Goal: Information Seeking & Learning: Compare options

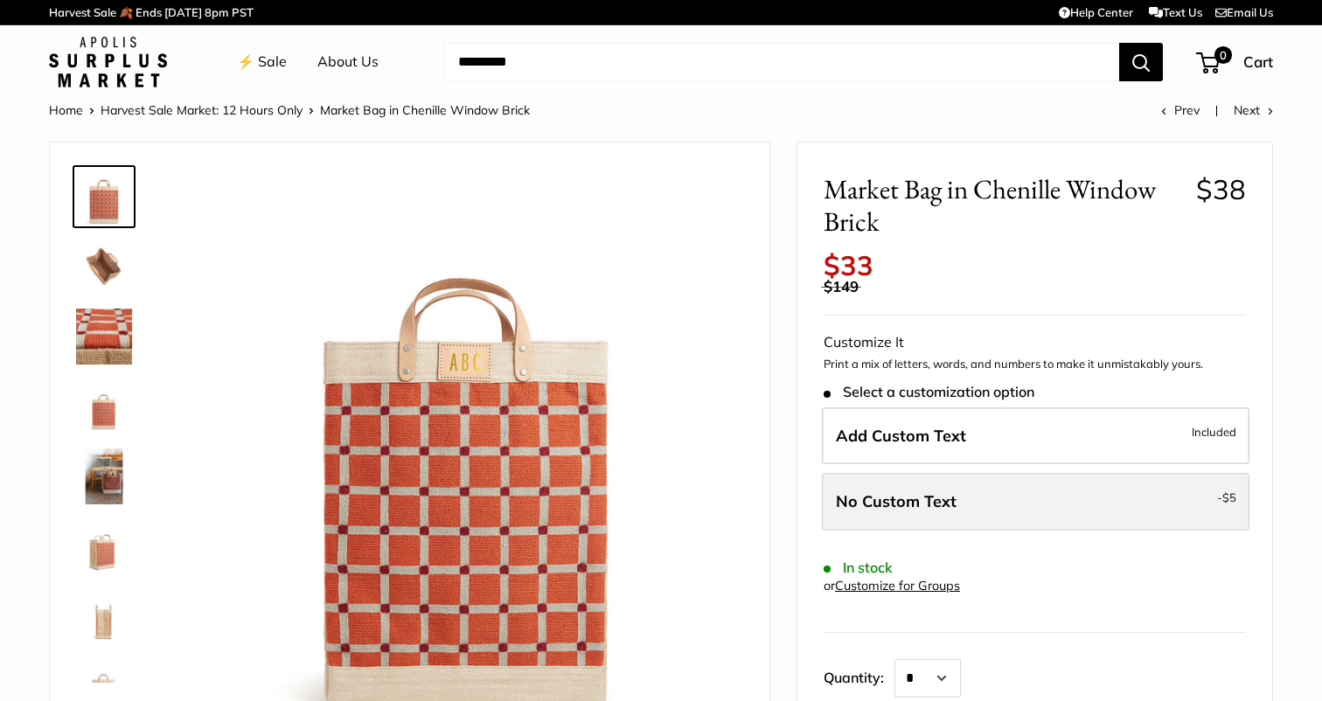
click at [880, 491] on span "No Custom Text" at bounding box center [896, 501] width 121 height 20
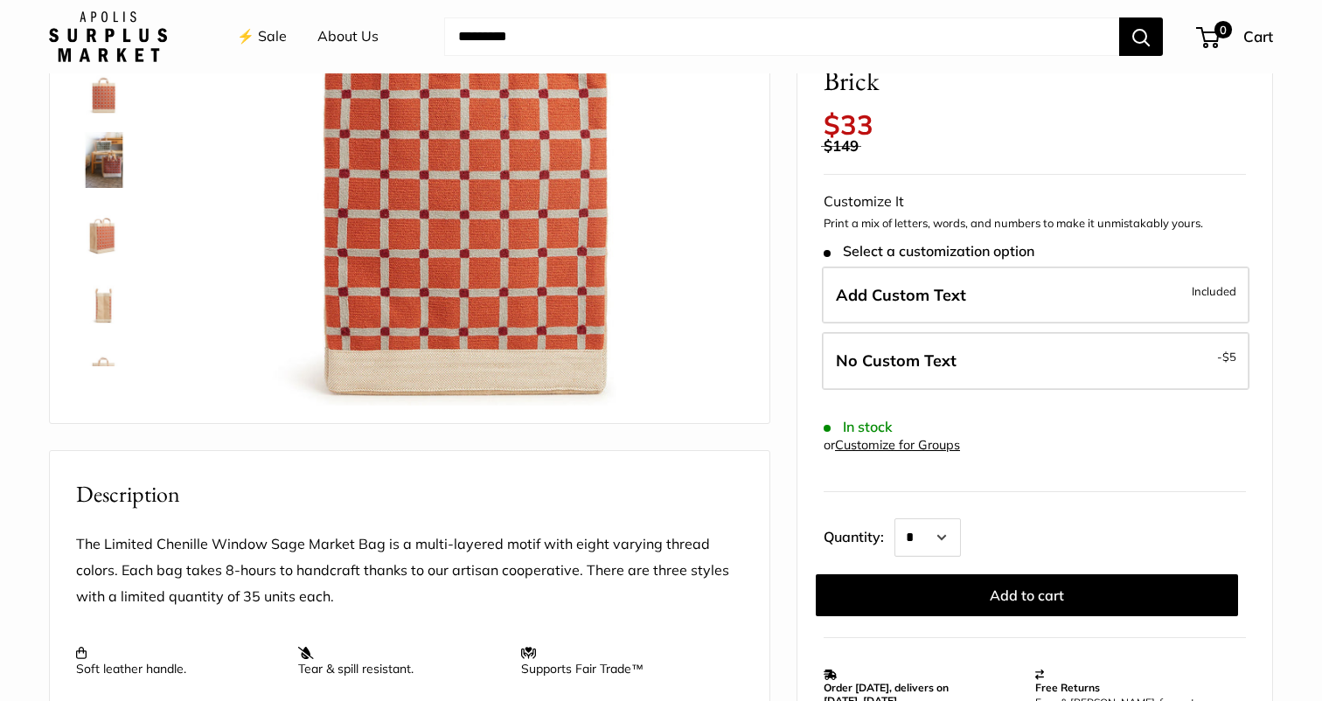
scroll to position [322, 0]
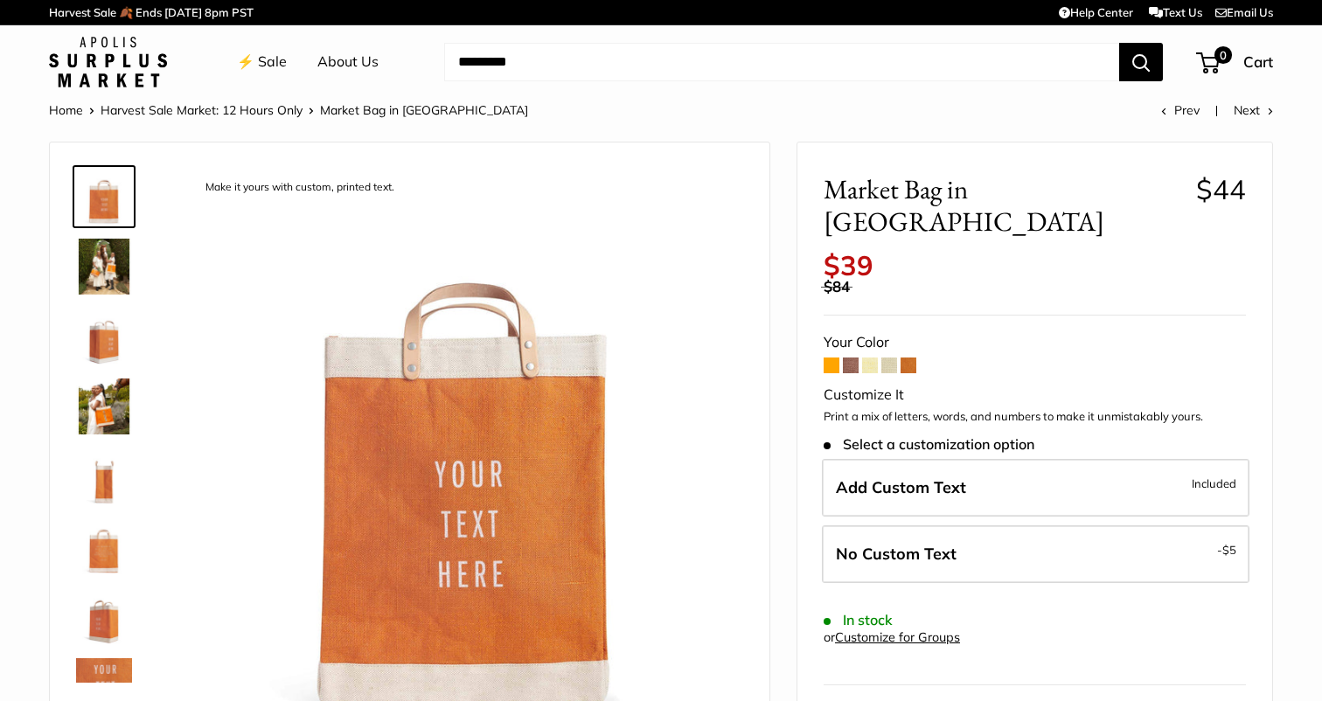
click at [850, 358] on span at bounding box center [851, 366] width 16 height 16
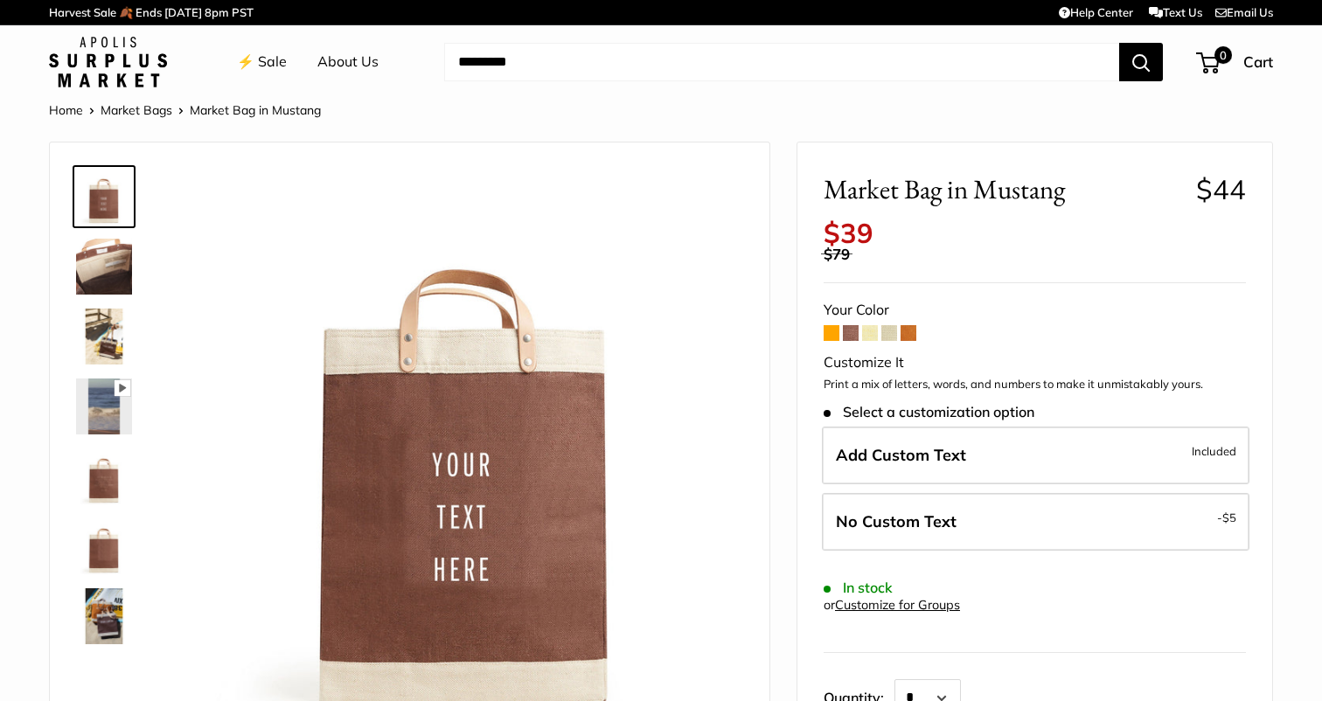
click at [867, 325] on span at bounding box center [870, 333] width 16 height 16
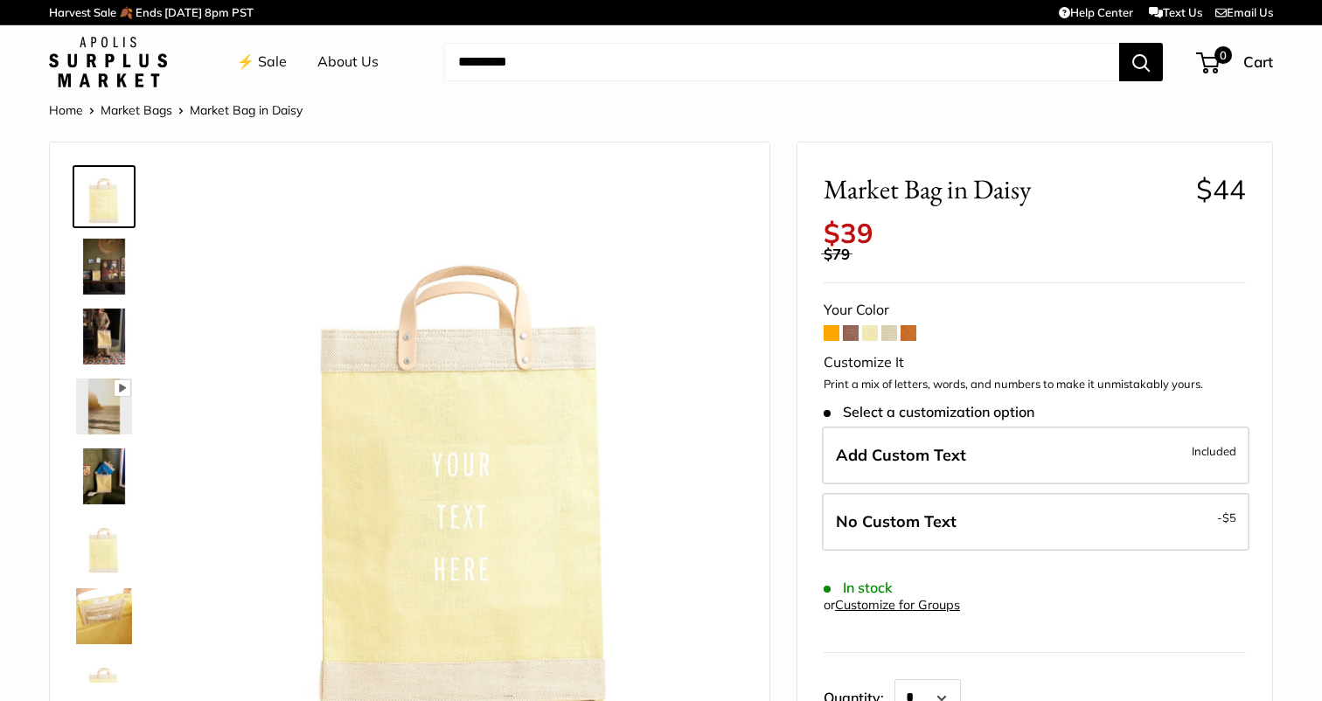
click at [893, 325] on span at bounding box center [889, 333] width 16 height 16
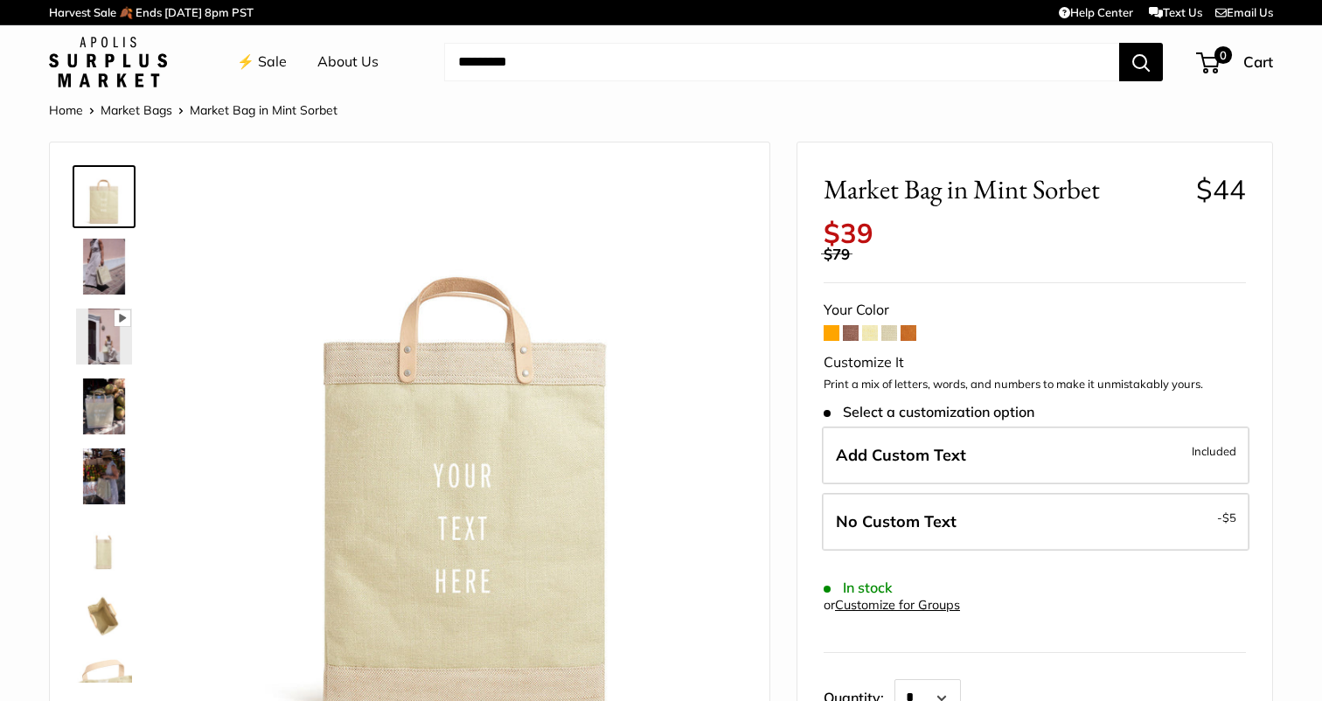
click at [914, 325] on span at bounding box center [908, 333] width 16 height 16
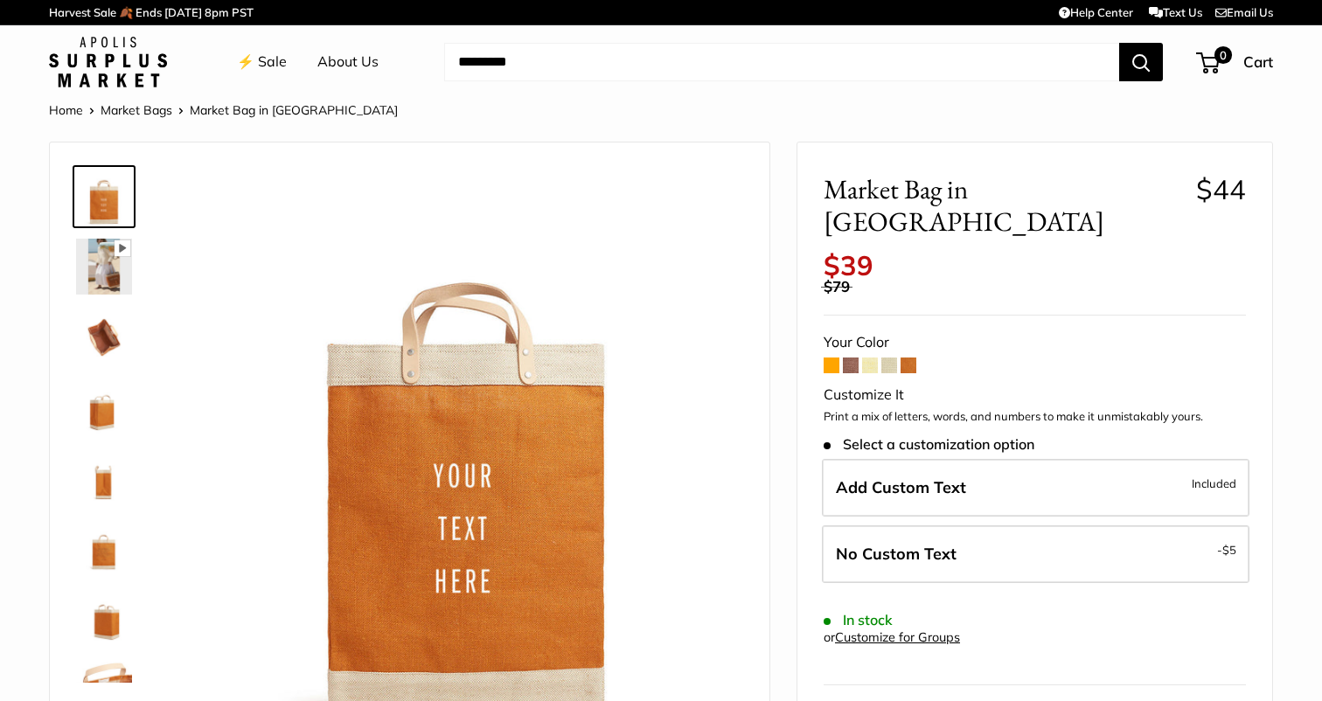
click at [853, 358] on span at bounding box center [851, 366] width 16 height 16
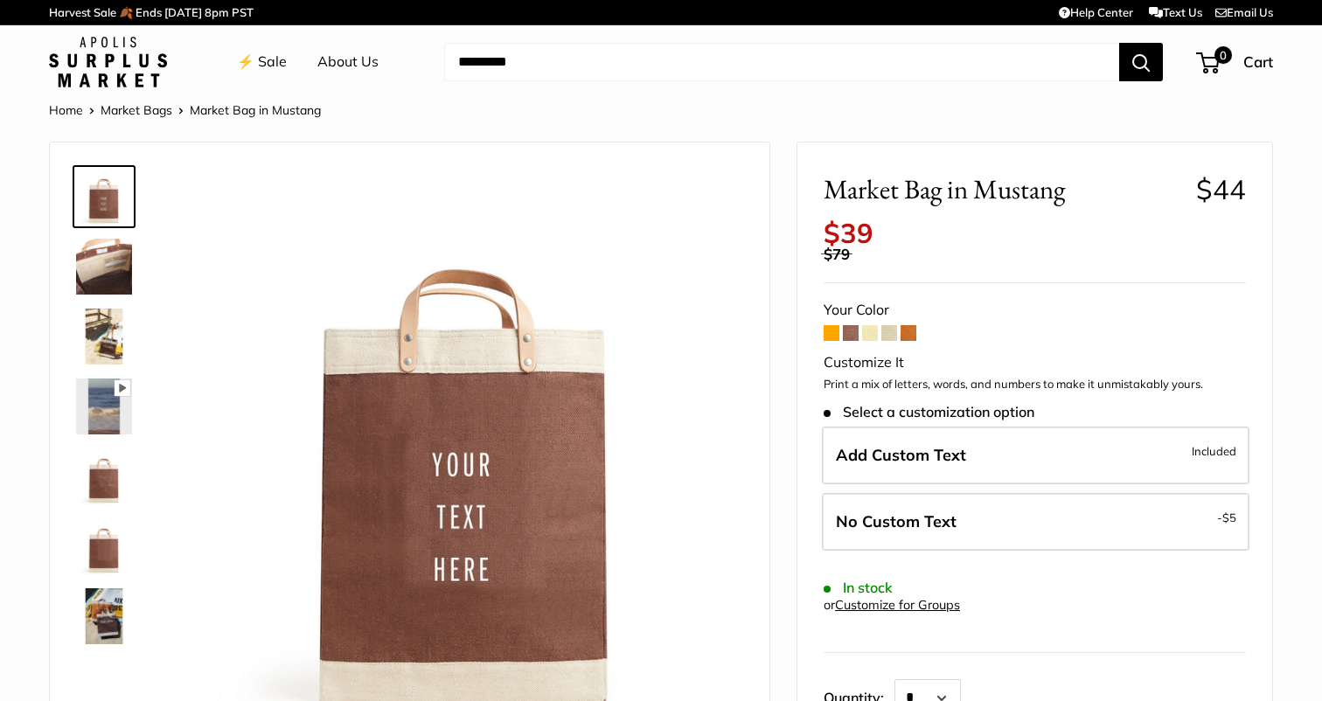
click at [825, 325] on span at bounding box center [832, 333] width 16 height 16
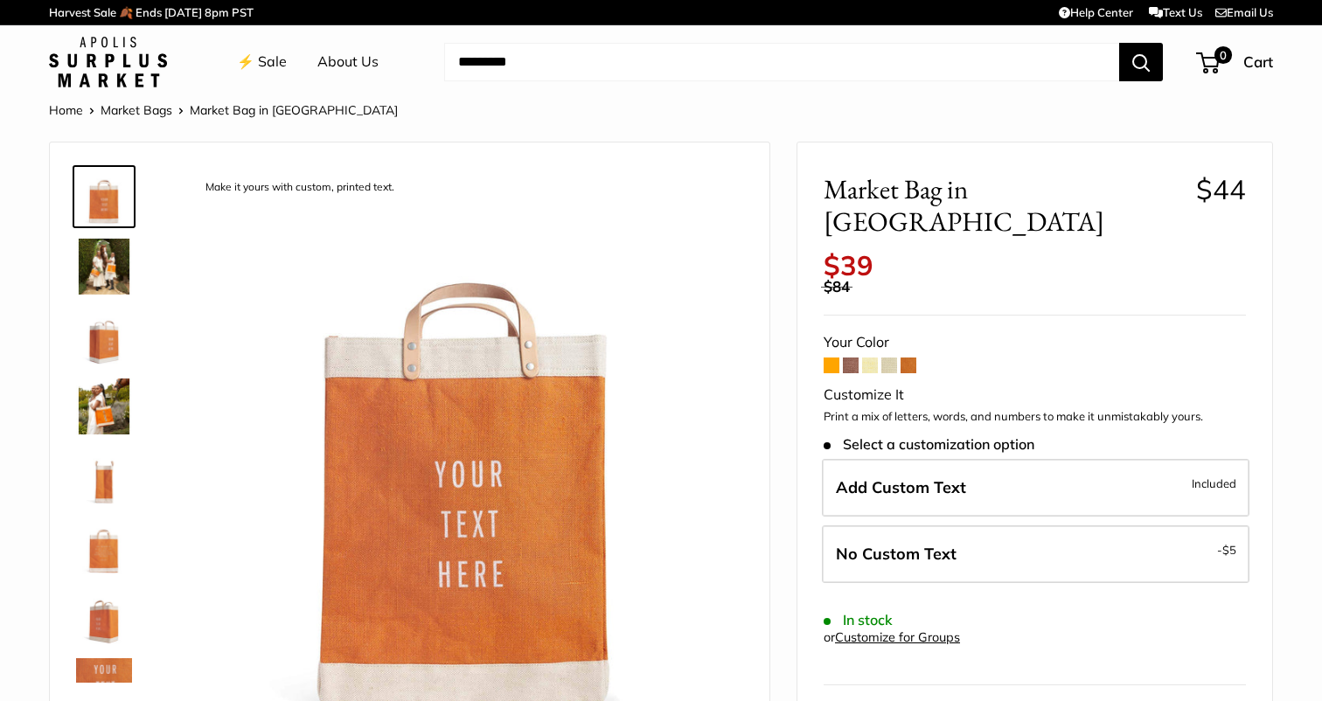
click at [889, 358] on span at bounding box center [889, 366] width 16 height 16
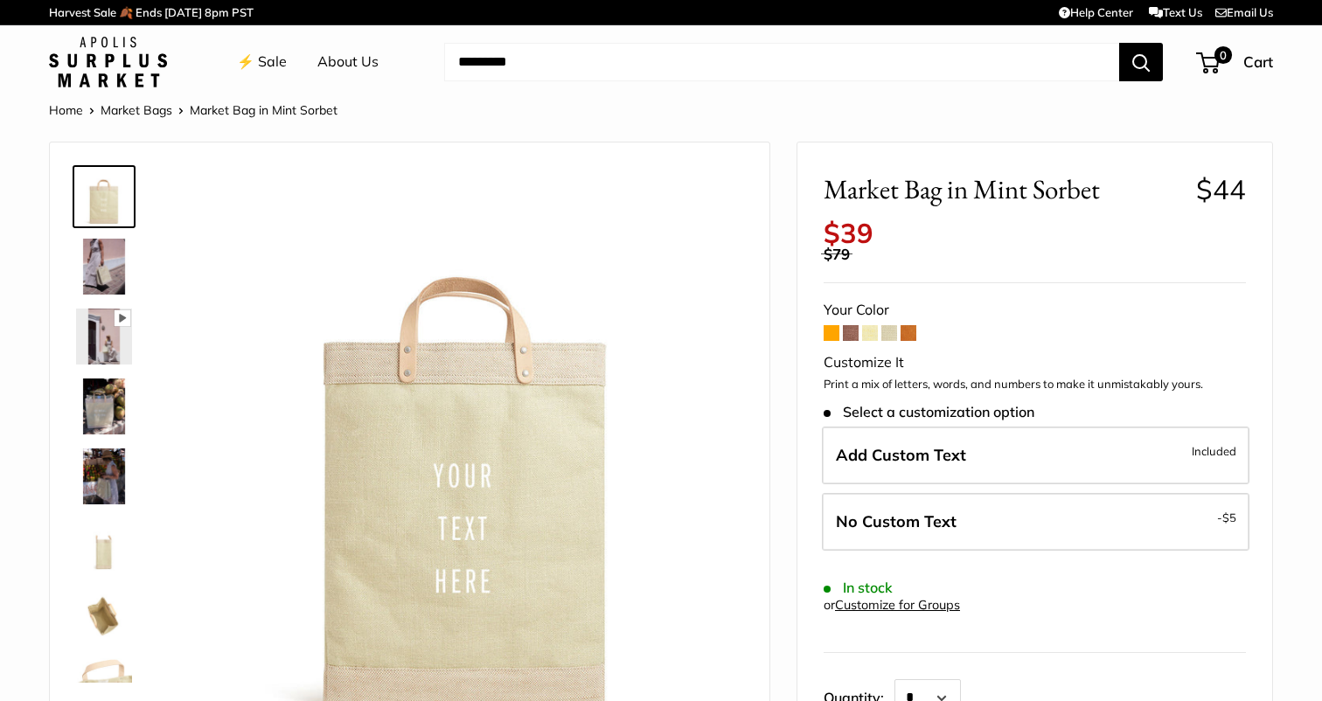
click at [914, 325] on span at bounding box center [908, 333] width 16 height 16
